Goal: Check status: Check status

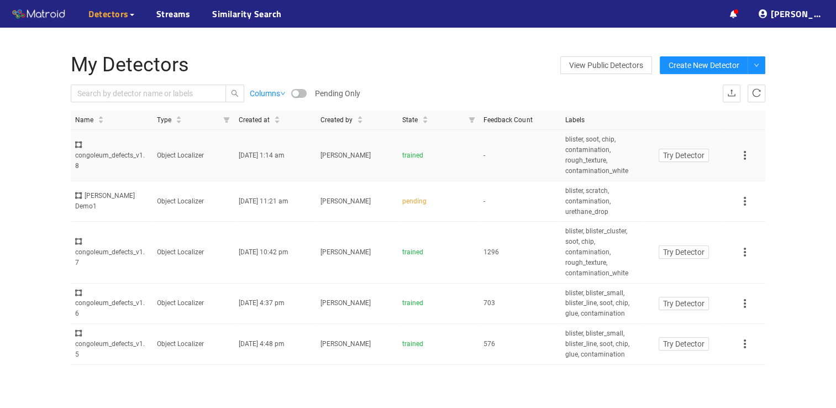
click at [181, 154] on td "Object Localizer" at bounding box center [194, 155] width 82 height 51
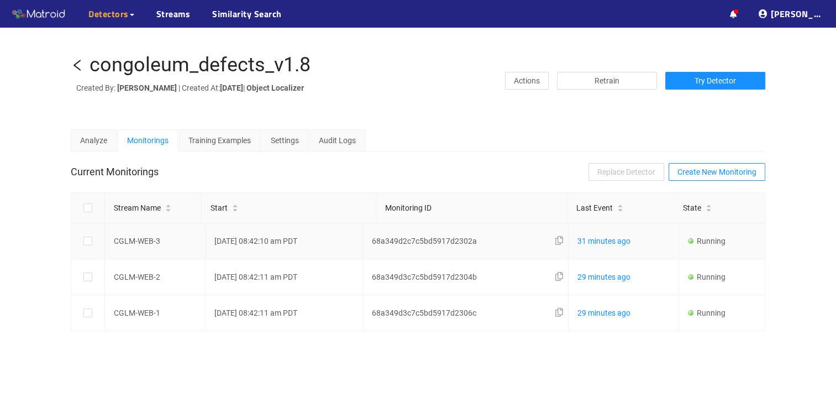
click at [261, 249] on td "08/18/2025 08:42:10 am PDT" at bounding box center [285, 241] width 158 height 36
click at [237, 380] on div "congoleum_defects_v1.8 Created By: Allen Cheung | Created At: Sun Aug 17 2025 |…" at bounding box center [418, 204] width 836 height 352
click at [303, 380] on div "congoleum_defects_v1.8 Created By: Allen Cheung | Created At: Sun Aug 17 2025 |…" at bounding box center [418, 204] width 836 height 352
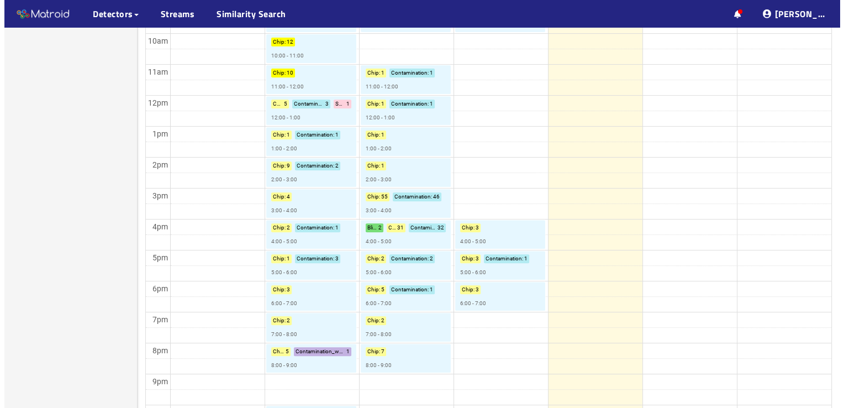
scroll to position [457, 0]
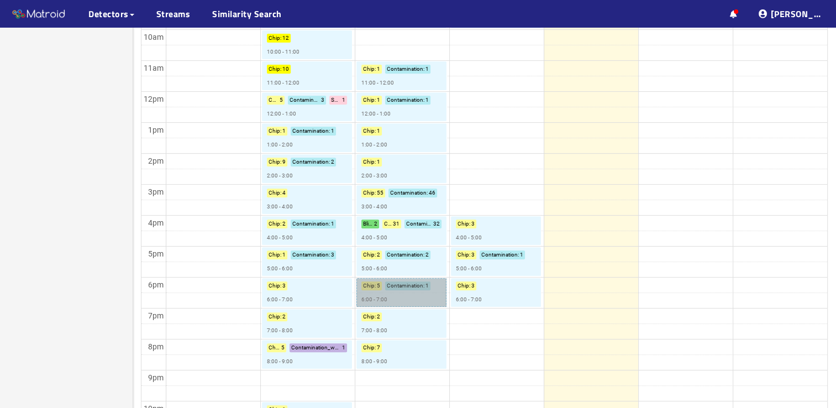
click at [407, 302] on link "Chip : 5 Contamination : 1 6:00 - 7:00" at bounding box center [401, 292] width 91 height 29
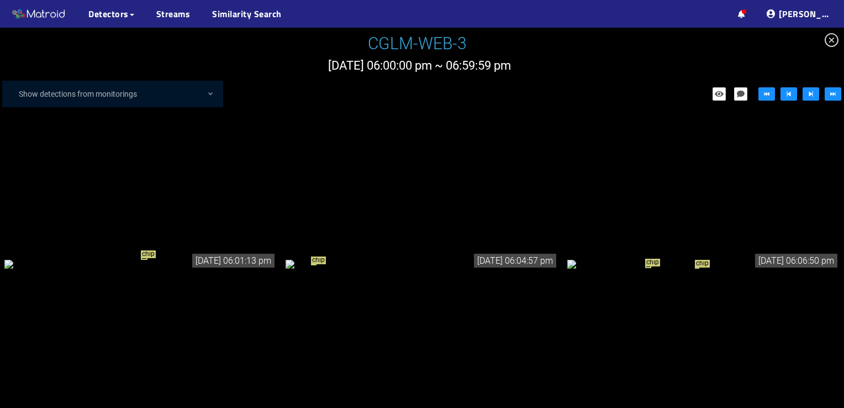
click at [324, 270] on div "chip" at bounding box center [422, 264] width 272 height 12
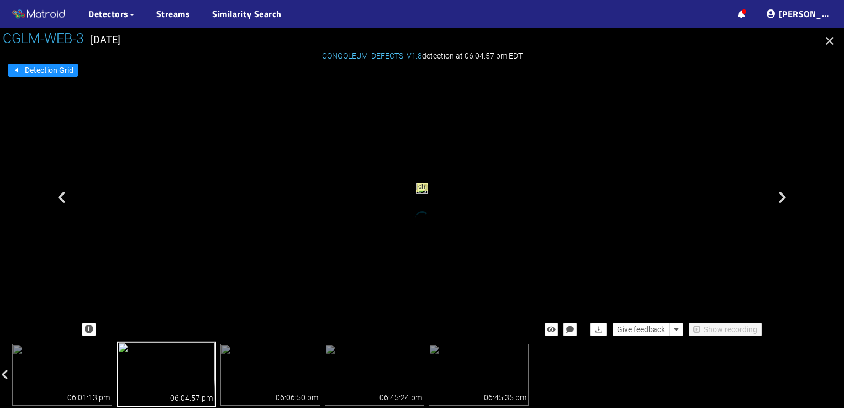
click at [152, 380] on div "06:04:57 pm" at bounding box center [167, 393] width 98 height 27
drag, startPoint x: 401, startPoint y: 202, endPoint x: 463, endPoint y: 208, distance: 62.7
